Goal: Information Seeking & Learning: Learn about a topic

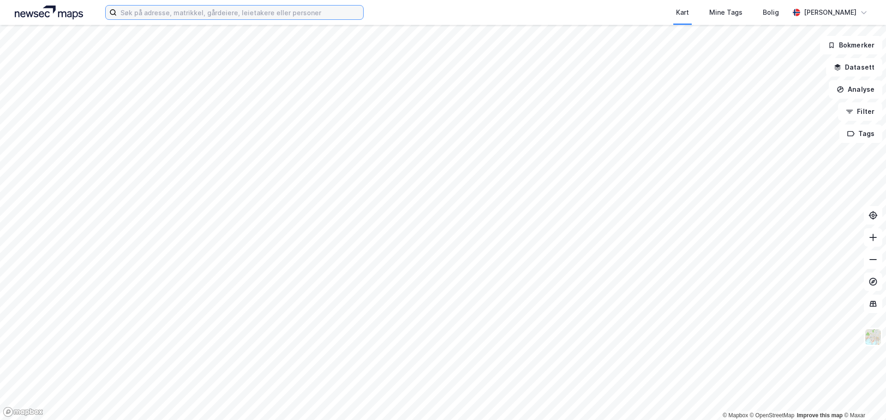
click at [157, 15] on input at bounding box center [240, 13] width 246 height 14
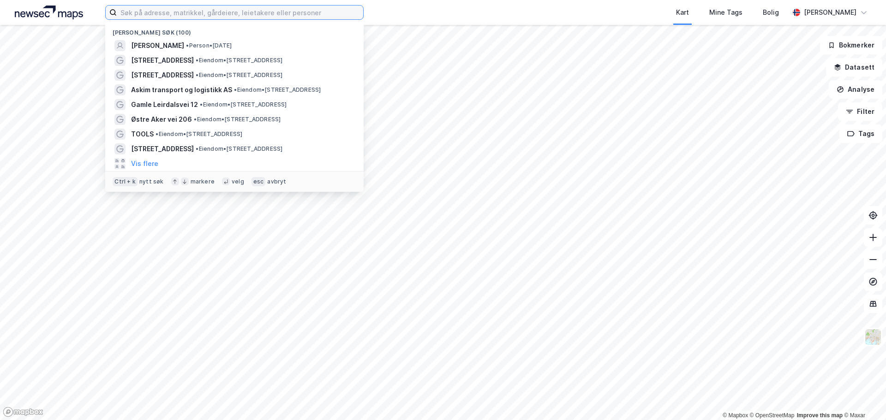
paste input "[PERSON_NAME]"
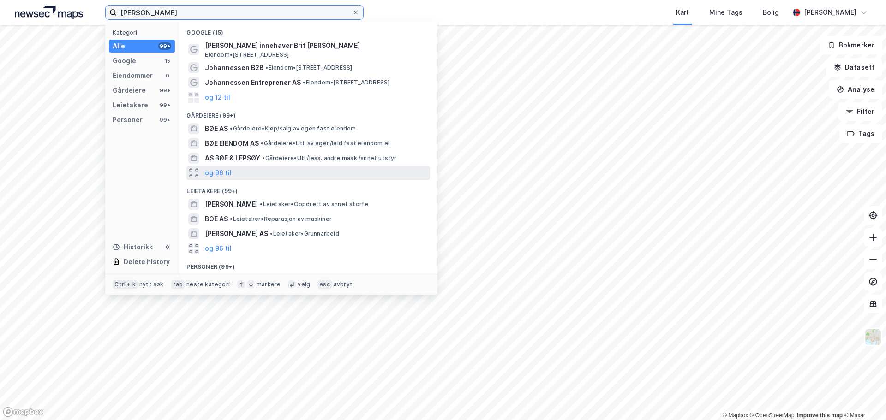
scroll to position [58, 0]
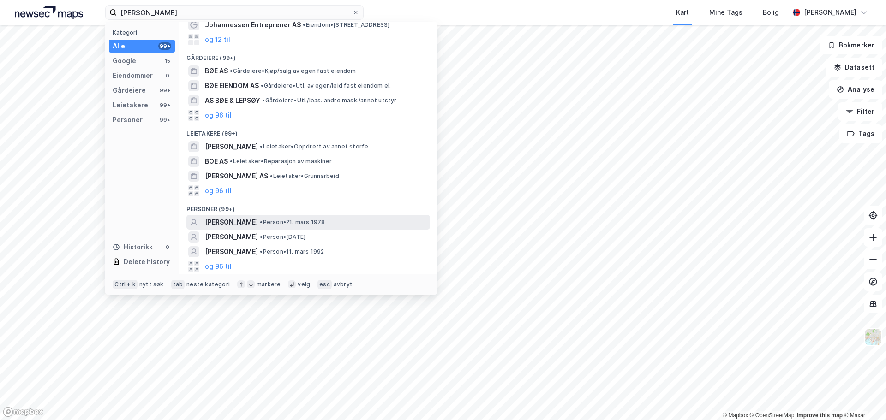
click at [325, 219] on span "• Person • [DATE]" at bounding box center [292, 222] width 65 height 7
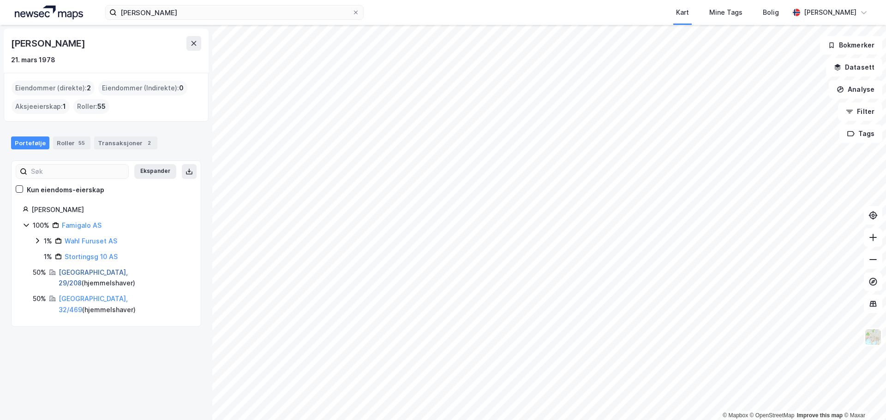
click at [85, 272] on link "[GEOGRAPHIC_DATA], 29/208" at bounding box center [93, 278] width 69 height 19
click at [88, 295] on link "[GEOGRAPHIC_DATA], 32/469" at bounding box center [93, 304] width 69 height 19
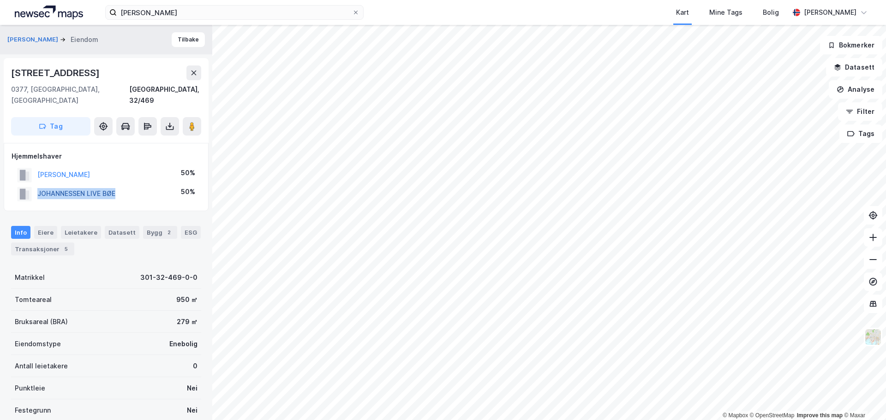
drag, startPoint x: 132, startPoint y: 186, endPoint x: 38, endPoint y: 182, distance: 93.8
click at [38, 185] on div "JOHANNESSEN LIVE BØE 50%" at bounding box center [106, 194] width 189 height 19
copy button "JOHANNESSEN LIVE BØE"
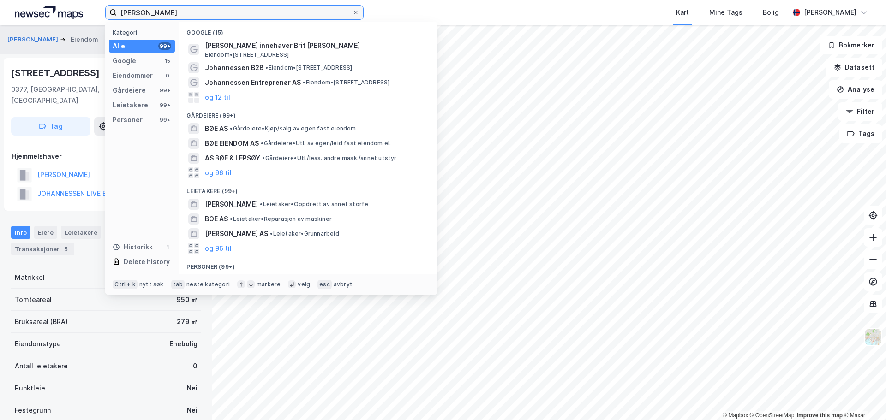
click at [164, 10] on input "[PERSON_NAME]" at bounding box center [234, 13] width 235 height 14
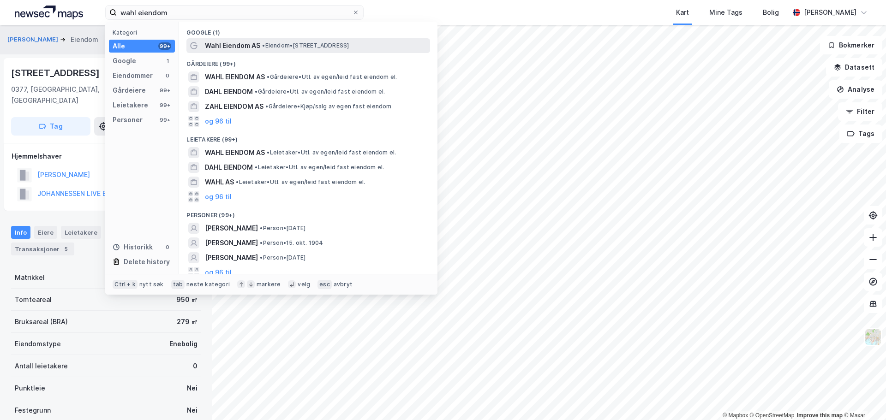
click at [246, 43] on span "Wahl Eiendom AS" at bounding box center [232, 45] width 55 height 11
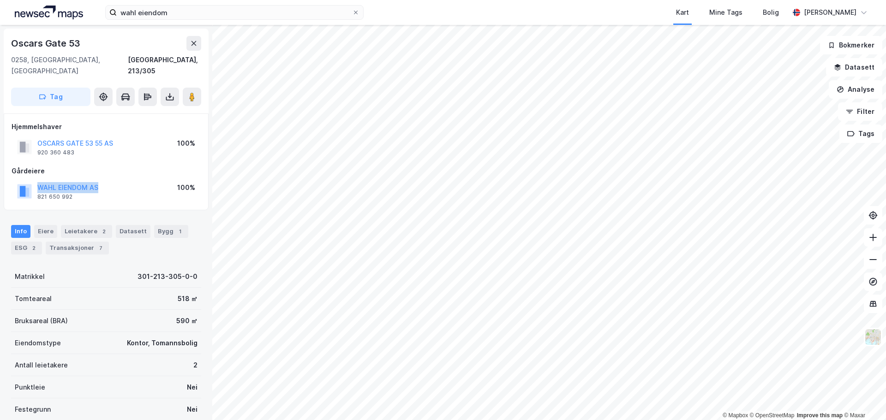
drag, startPoint x: 113, startPoint y: 177, endPoint x: 34, endPoint y: 179, distance: 79.0
click at [34, 180] on div "WAHL EIENDOM AS 821 650 992 100%" at bounding box center [106, 191] width 189 height 22
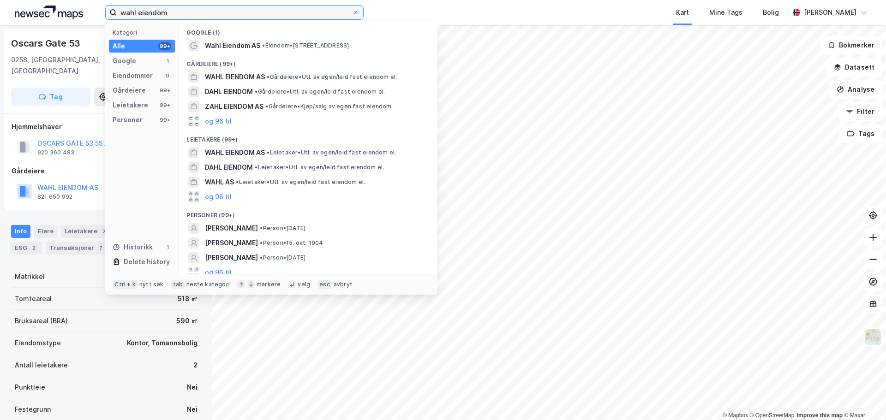
click at [182, 12] on input "wahl eiendom" at bounding box center [234, 13] width 235 height 14
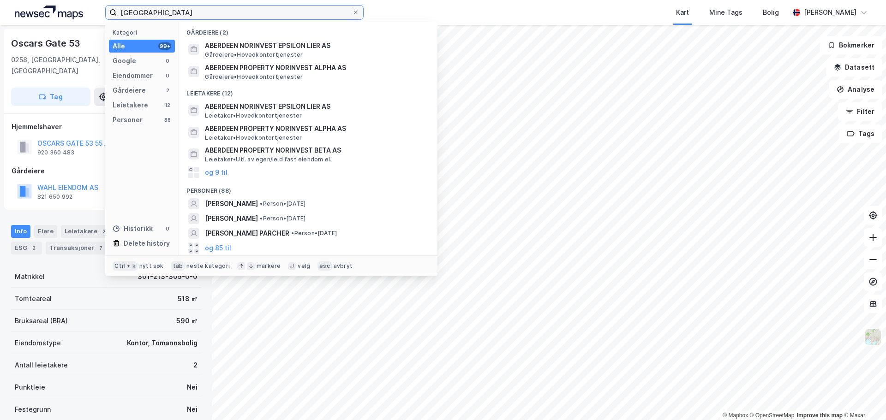
type input "[GEOGRAPHIC_DATA]"
